Goal: Find specific page/section: Find specific page/section

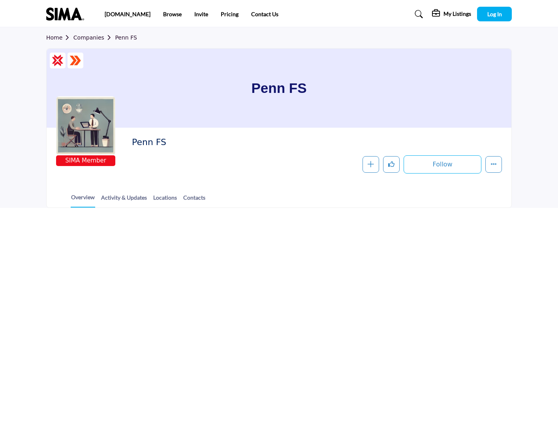
click at [226, 151] on div "Penn FS" at bounding box center [315, 144] width 366 height 14
